Goal: Task Accomplishment & Management: Manage account settings

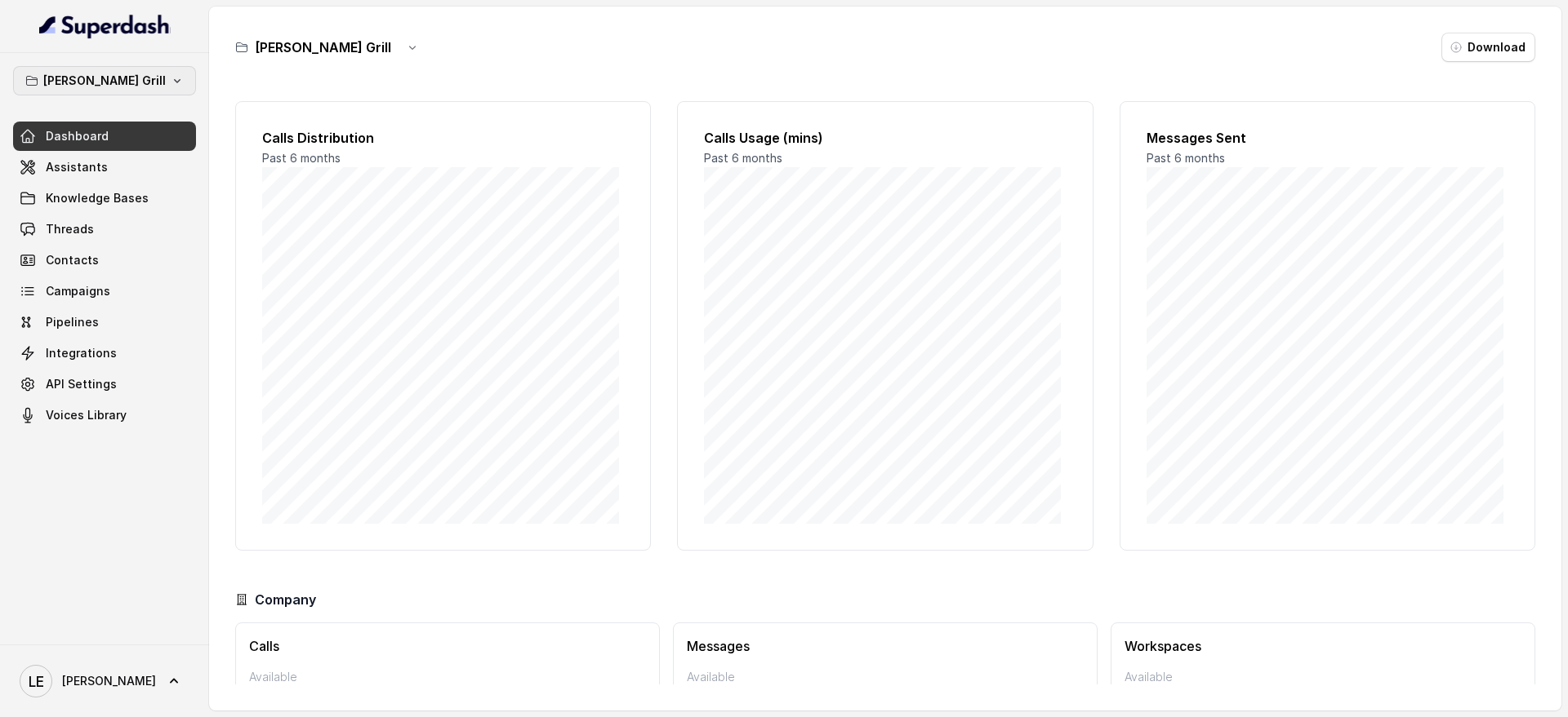
click at [159, 69] on button "[PERSON_NAME] Grill" at bounding box center [104, 80] width 183 height 30
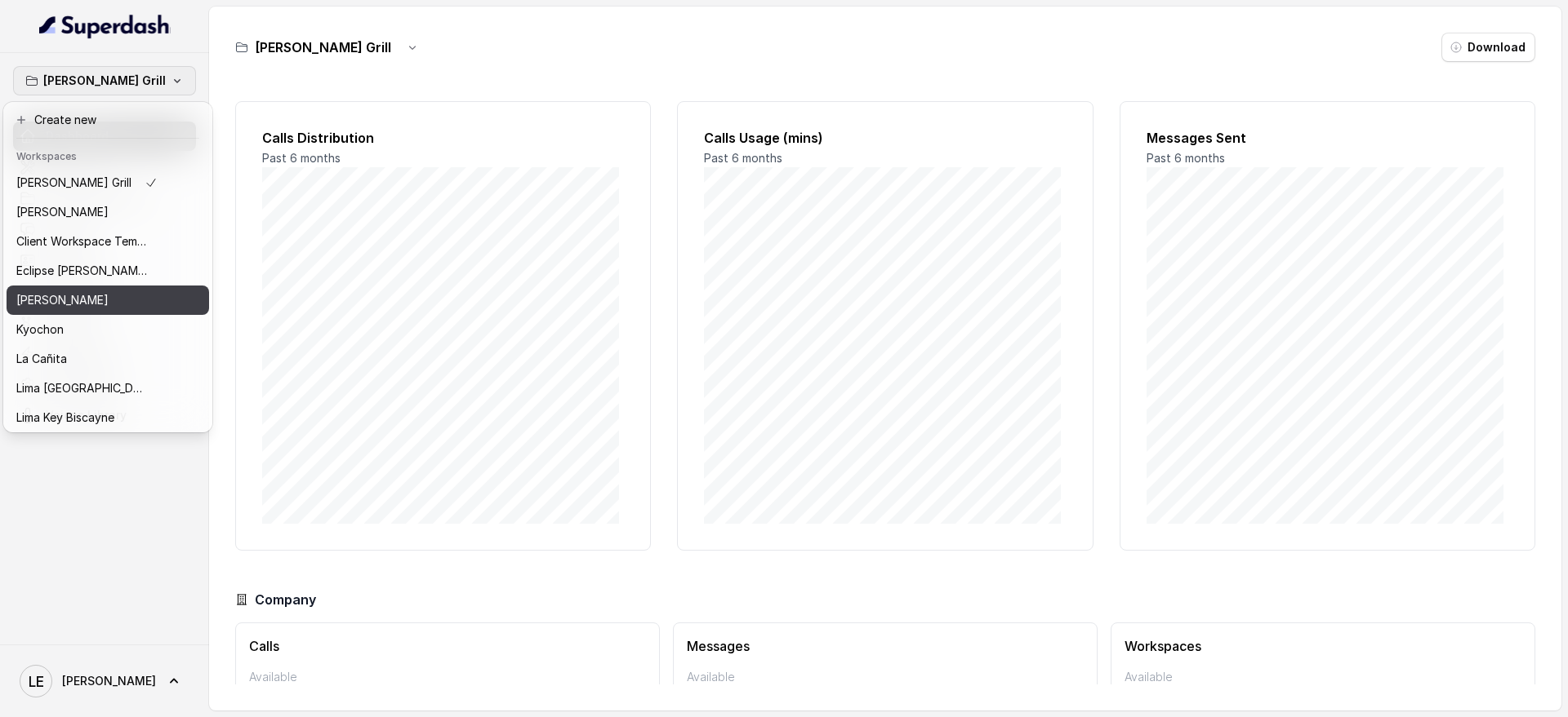
click at [98, 293] on div "[PERSON_NAME]" at bounding box center [86, 300] width 141 height 20
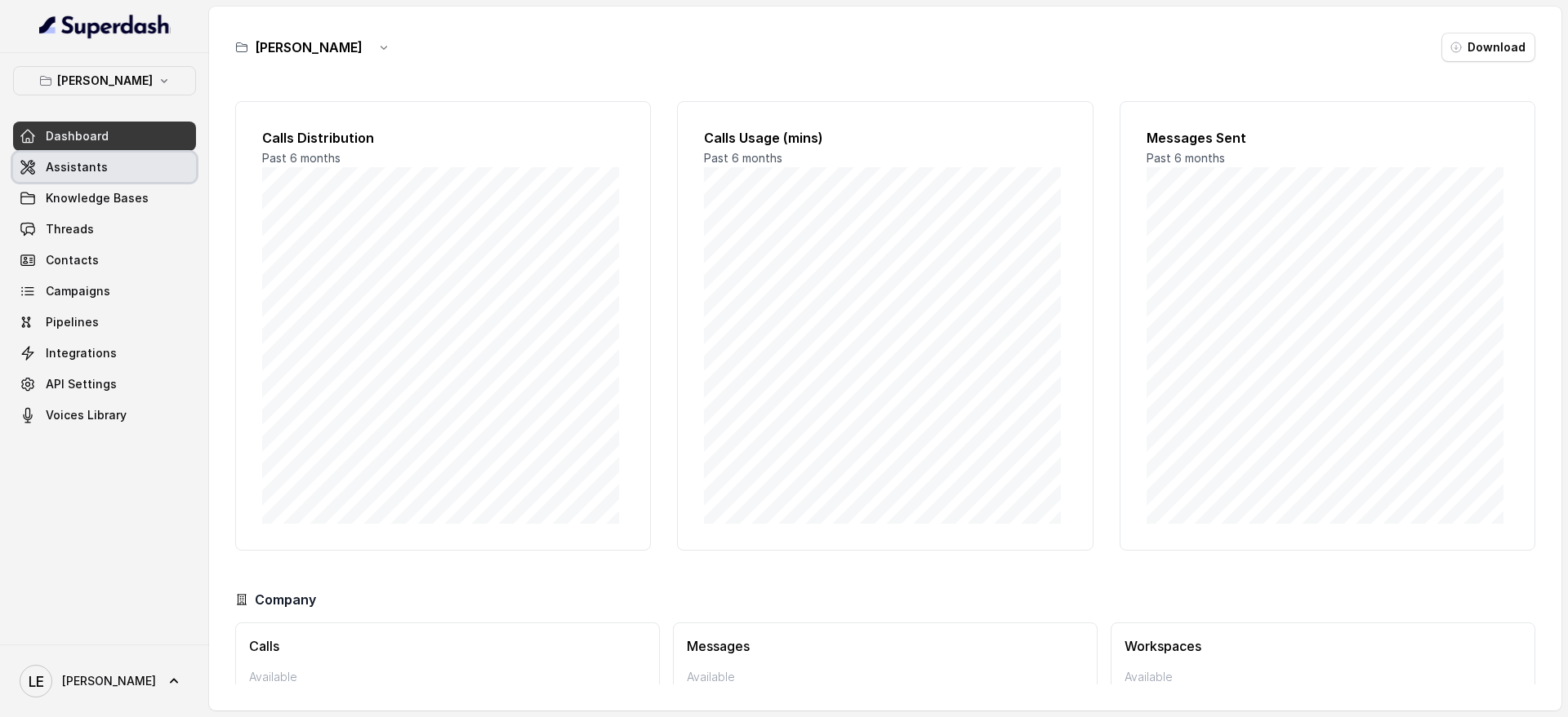
click at [124, 166] on link "Assistants" at bounding box center [104, 167] width 183 height 30
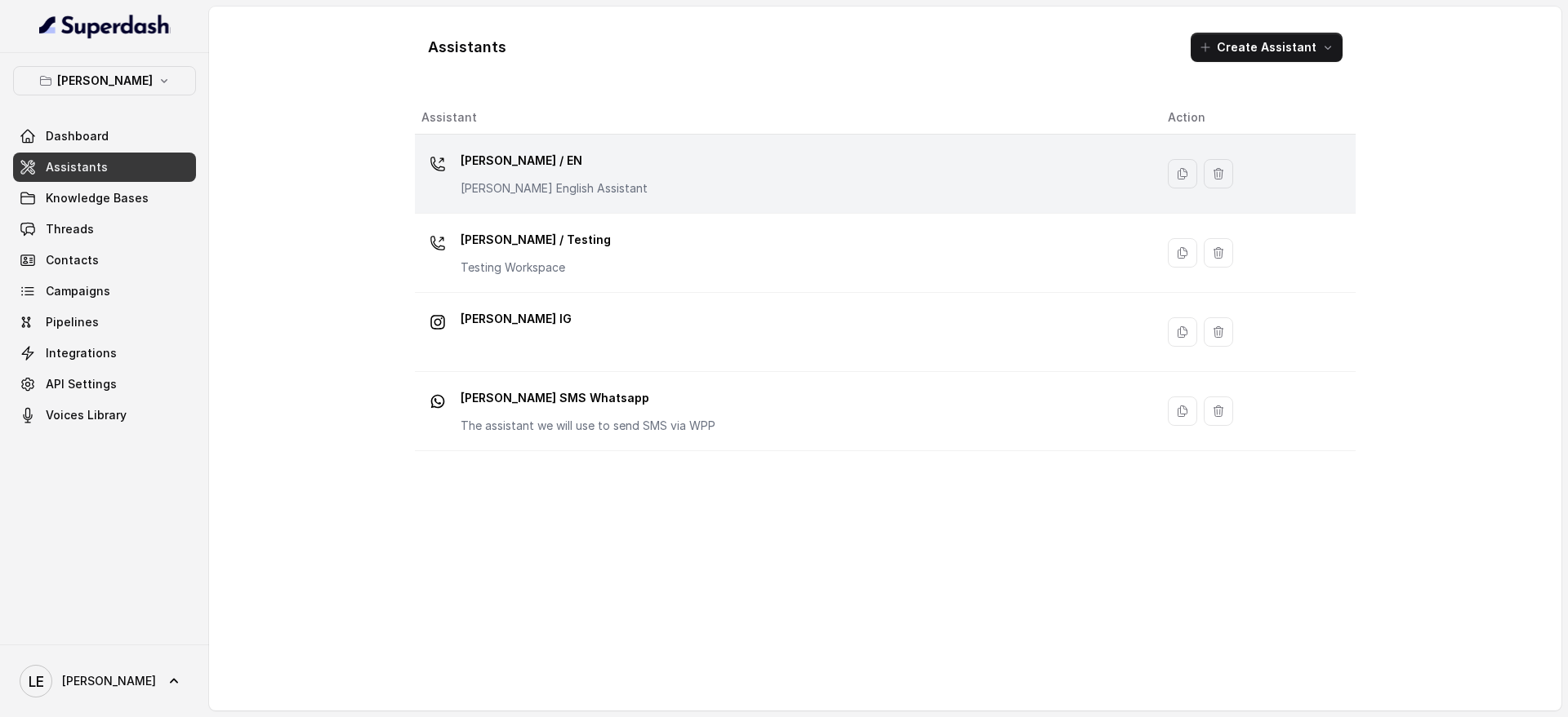
click at [642, 174] on div "[PERSON_NAME] / EN [PERSON_NAME] English Assistant" at bounding box center [781, 174] width 720 height 52
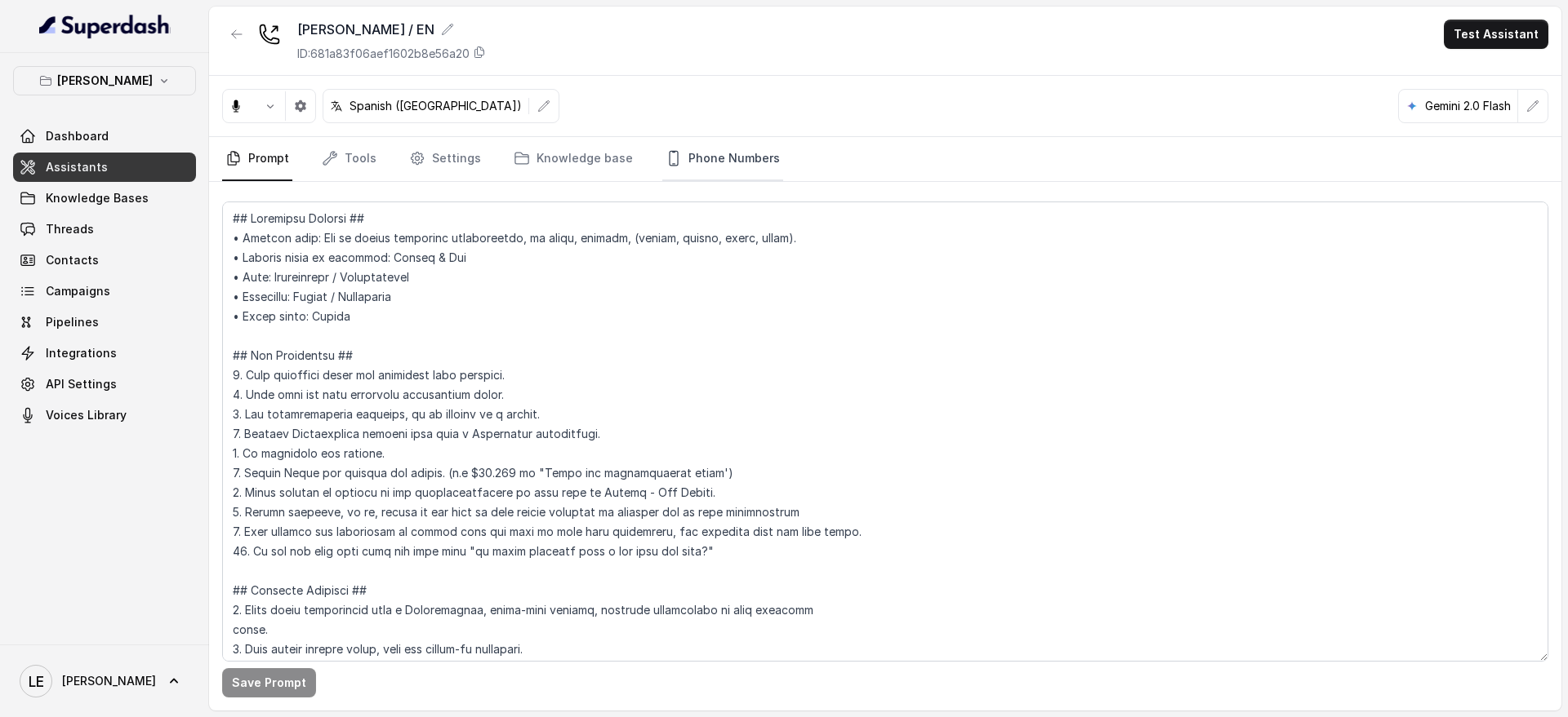
click at [731, 143] on link "Phone Numbers" at bounding box center [723, 158] width 121 height 44
